Goal: Information Seeking & Learning: Find specific fact

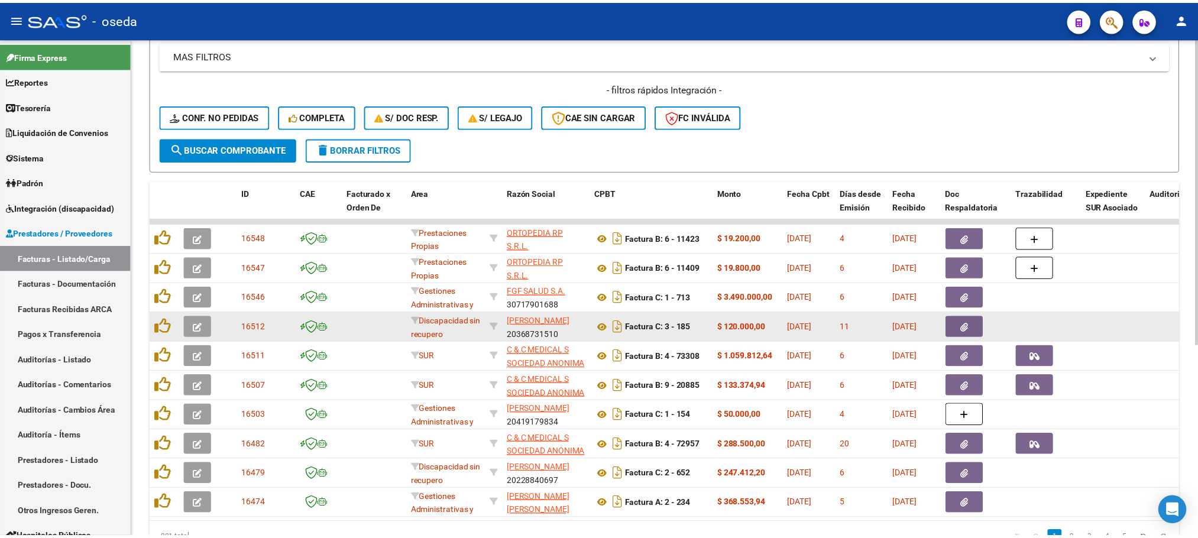
scroll to position [266, 0]
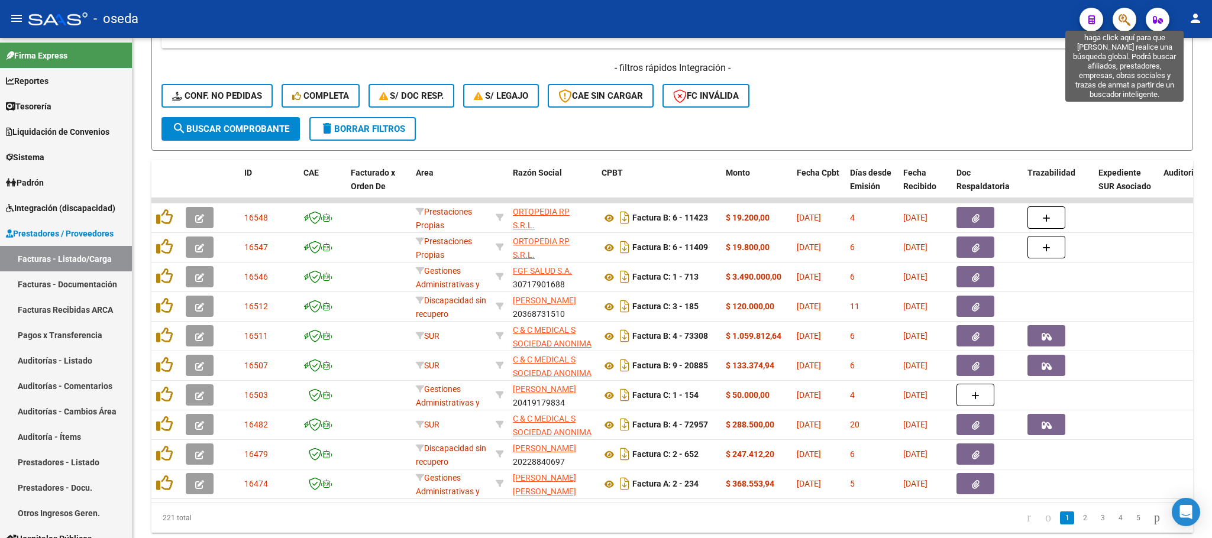
click at [1118, 21] on icon "button" at bounding box center [1124, 20] width 12 height 14
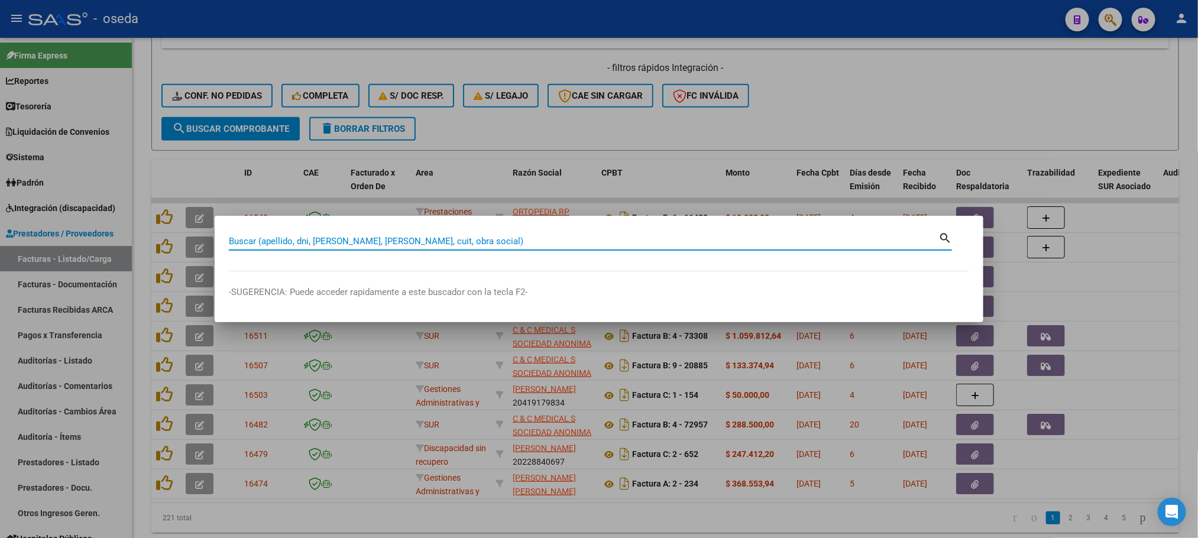
paste input "27772856"
type input "27772856"
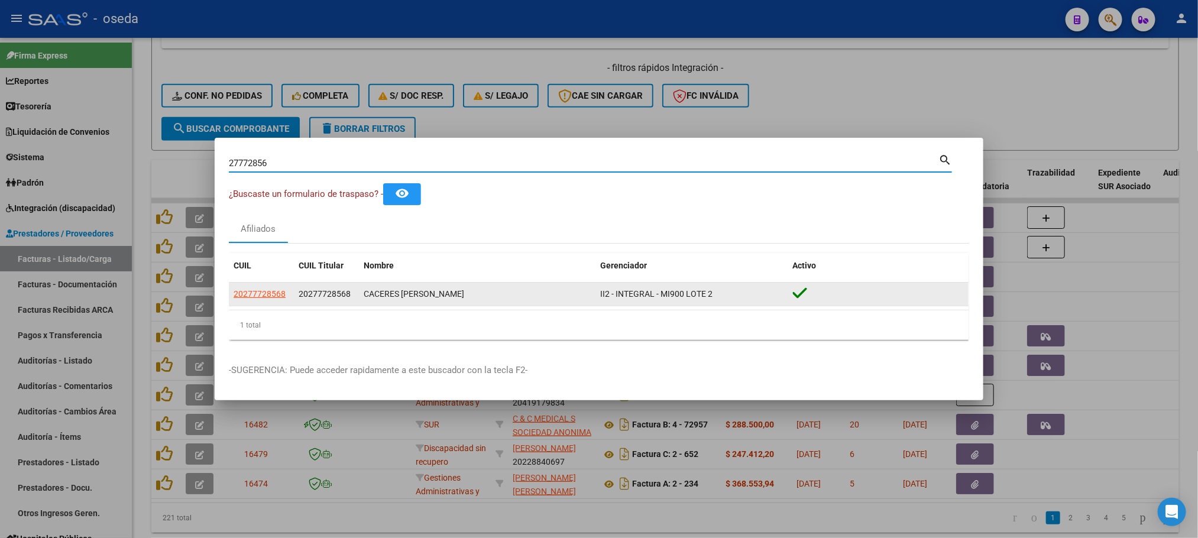
click at [270, 291] on span "20277728568" at bounding box center [260, 293] width 52 height 9
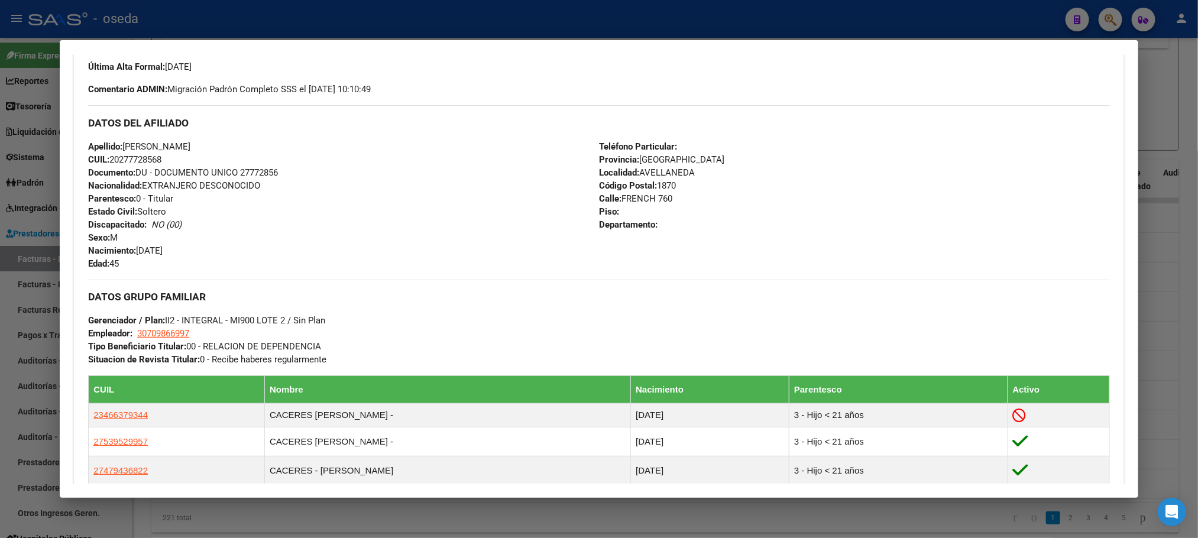
scroll to position [443, 0]
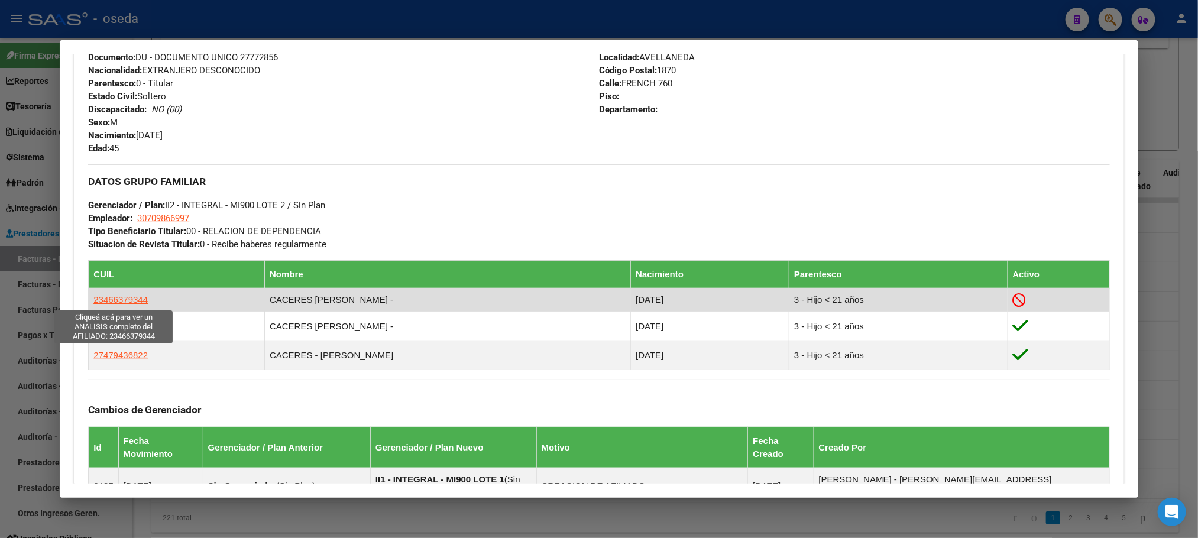
click at [135, 300] on span "23466379344" at bounding box center [120, 299] width 54 height 10
type textarea "23466379344"
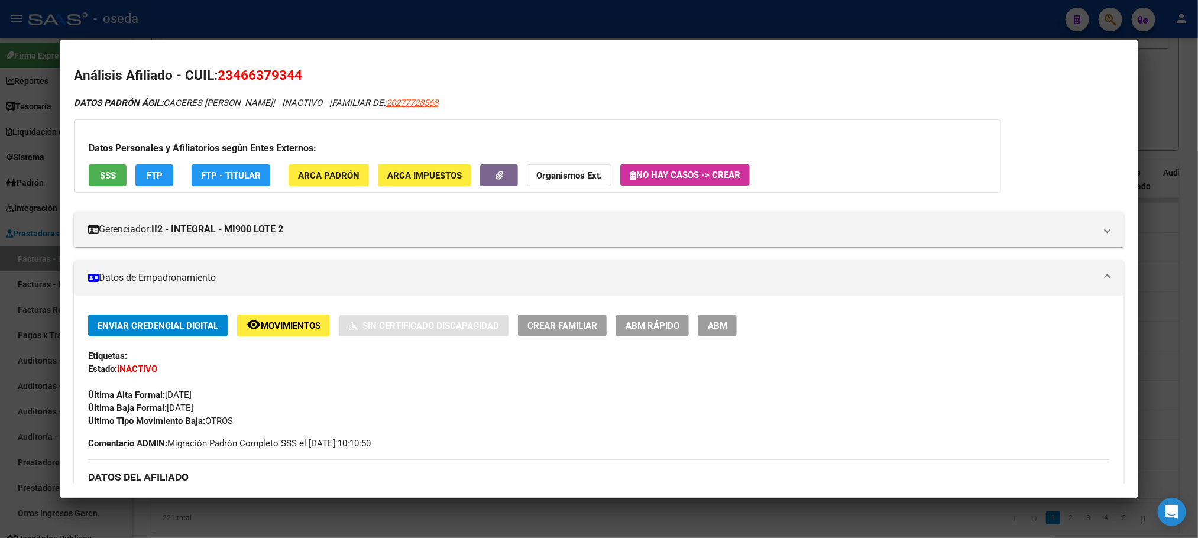
drag, startPoint x: 228, startPoint y: 75, endPoint x: 289, endPoint y: 80, distance: 61.7
click at [289, 80] on span "23466379344" at bounding box center [260, 74] width 85 height 15
copy span "46637934"
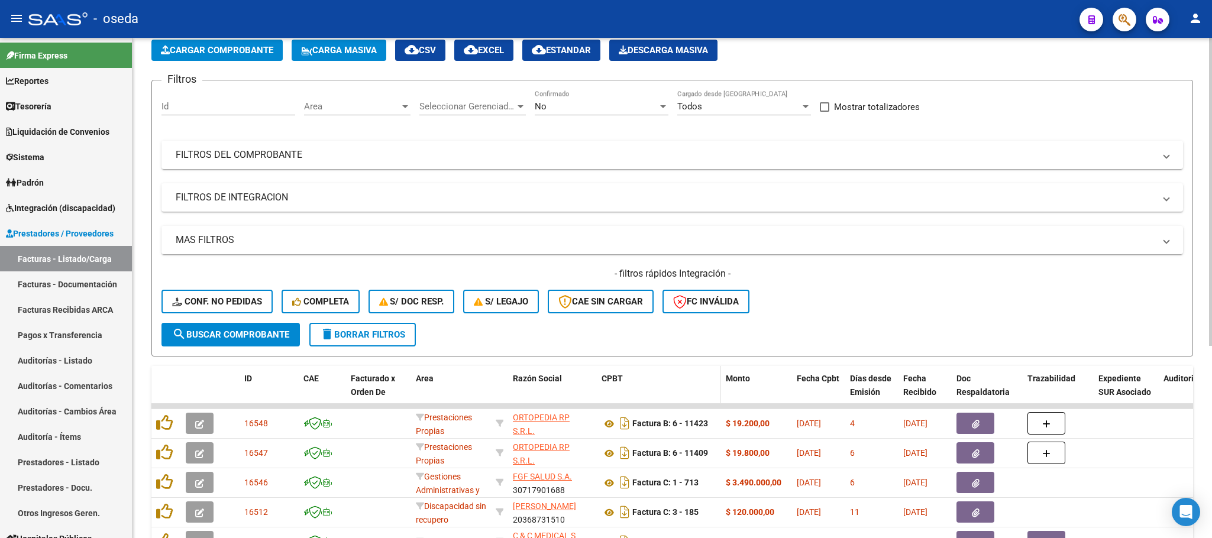
scroll to position [0, 0]
